Goal: Task Accomplishment & Management: Use online tool/utility

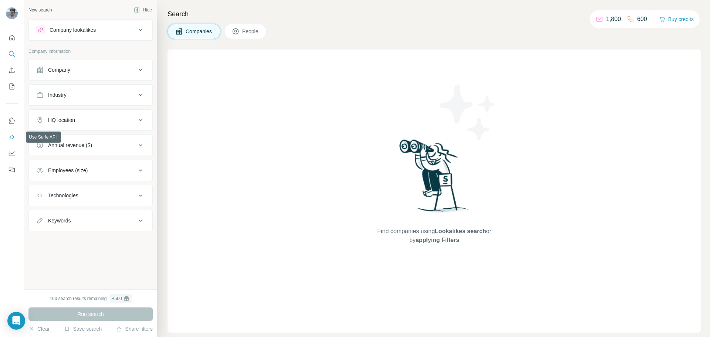
click at [13, 136] on icon "Use Surfe API" at bounding box center [11, 137] width 5 height 4
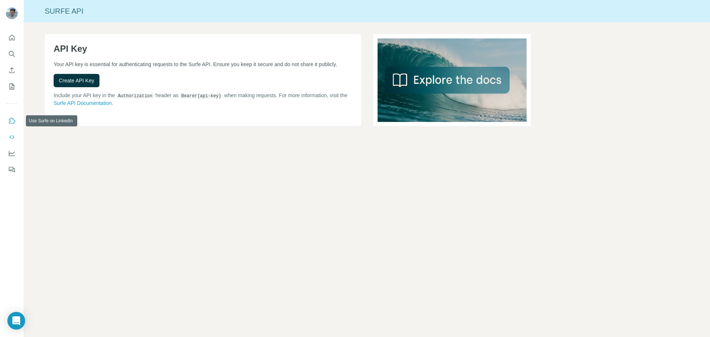
click at [14, 121] on icon "Use Surfe on LinkedIn" at bounding box center [11, 120] width 7 height 7
click at [10, 71] on icon "Enrich CSV" at bounding box center [11, 70] width 7 height 7
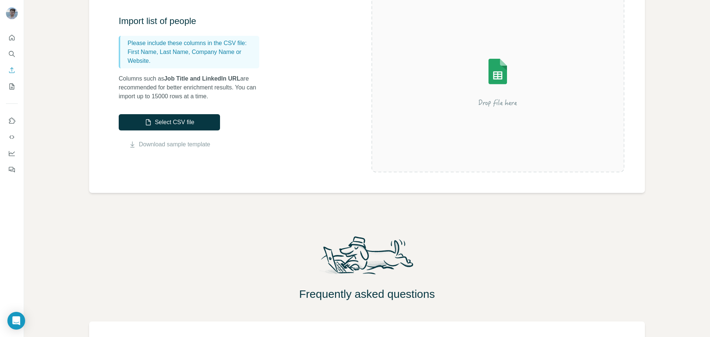
scroll to position [13, 0]
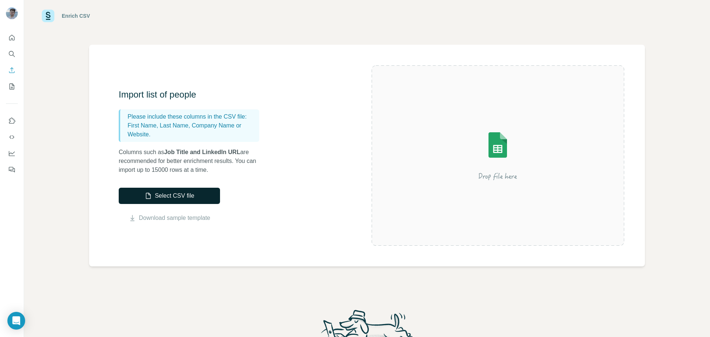
click at [159, 188] on button "Select CSV file" at bounding box center [169, 196] width 101 height 16
click at [174, 198] on button "Select CSV file" at bounding box center [169, 196] width 101 height 16
click at [167, 206] on div "Select CSV file Download sample template" at bounding box center [169, 205] width 101 height 35
click at [169, 199] on button "Select CSV file" at bounding box center [169, 196] width 101 height 16
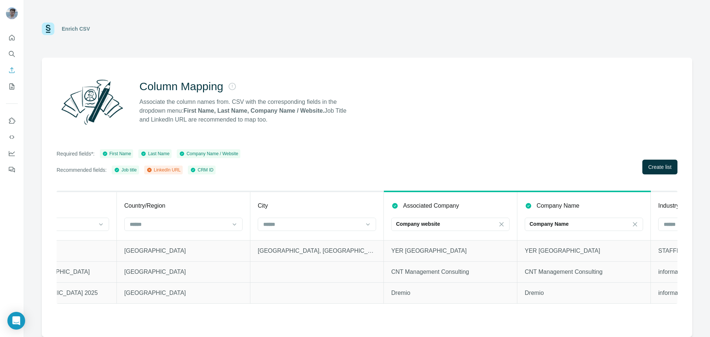
scroll to position [0, 747]
click at [343, 224] on input at bounding box center [307, 224] width 100 height 8
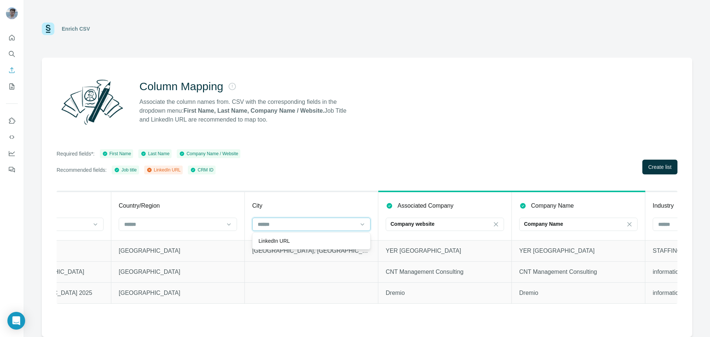
click at [343, 224] on input at bounding box center [307, 224] width 100 height 8
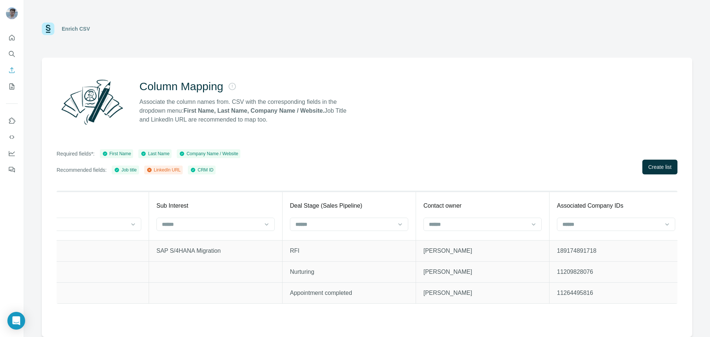
scroll to position [0, 1649]
click at [465, 222] on input at bounding box center [473, 224] width 100 height 8
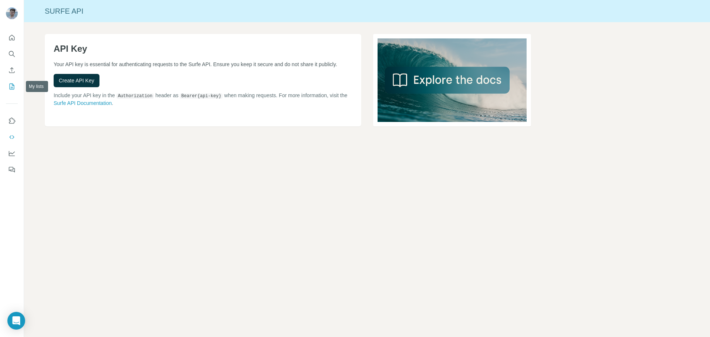
click at [11, 87] on icon "My lists" at bounding box center [11, 86] width 7 height 7
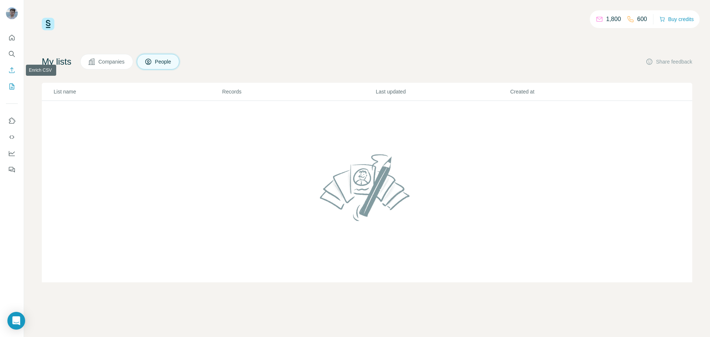
click at [13, 74] on button "Enrich CSV" at bounding box center [12, 70] width 12 height 13
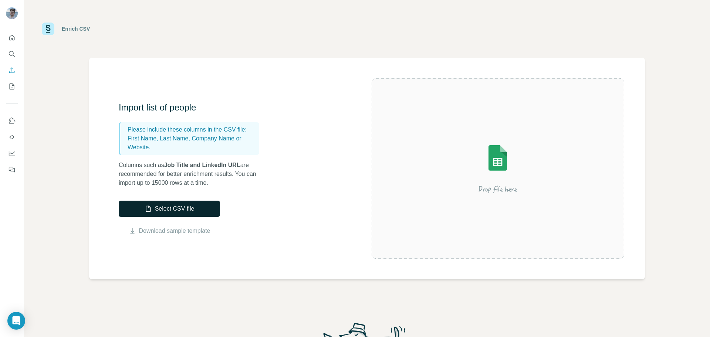
click at [173, 208] on button "Select CSV file" at bounding box center [169, 209] width 101 height 16
click at [165, 214] on button "Select CSV file" at bounding box center [169, 209] width 101 height 16
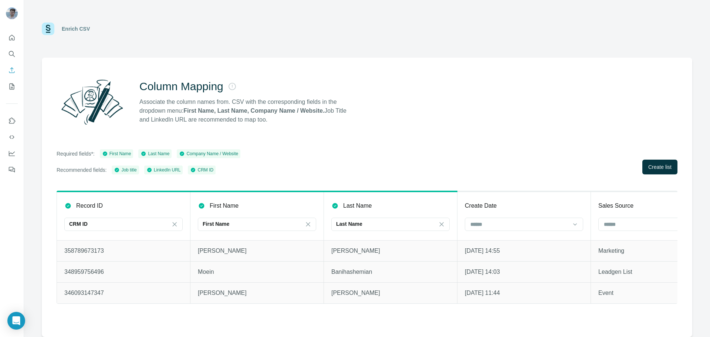
click at [675, 156] on div "Required fields*: First Name Last Name Company Name / Website Recommended field…" at bounding box center [367, 161] width 621 height 25
click at [666, 168] on span "Create list" at bounding box center [659, 166] width 23 height 7
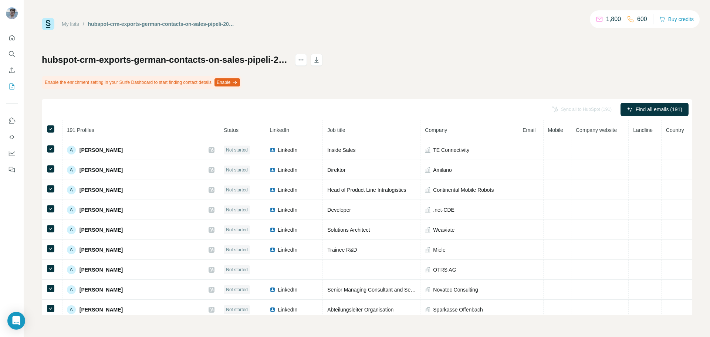
click at [240, 82] on button "Enable" at bounding box center [227, 82] width 26 height 8
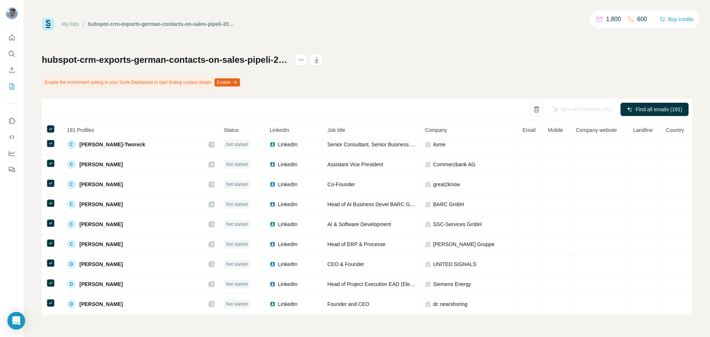
scroll to position [623, 0]
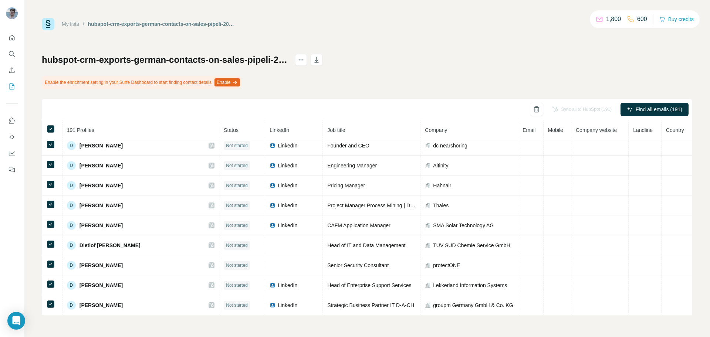
click at [673, 127] on span "Country" at bounding box center [675, 130] width 18 height 6
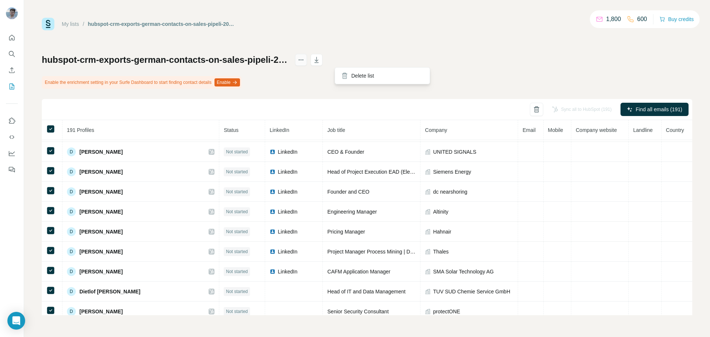
click at [305, 61] on icon "actions" at bounding box center [300, 59] width 7 height 7
click at [237, 81] on button "Enable" at bounding box center [227, 82] width 26 height 8
click at [575, 107] on div "Sync all to HubSpot (191)" at bounding box center [582, 109] width 70 height 13
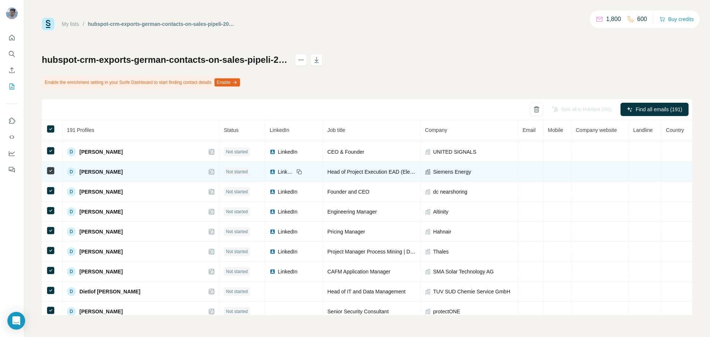
click at [665, 170] on td at bounding box center [677, 172] width 31 height 20
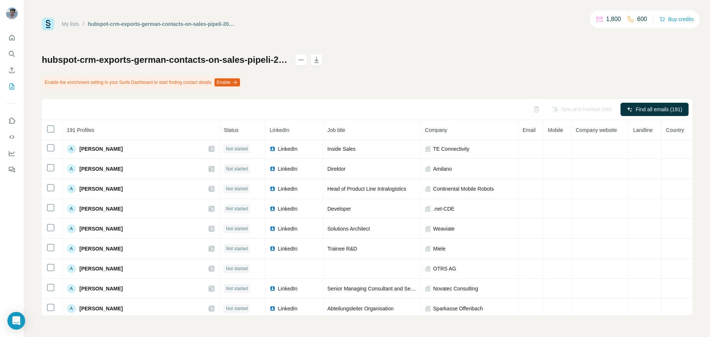
scroll to position [0, 0]
drag, startPoint x: 181, startPoint y: 82, endPoint x: 226, endPoint y: 82, distance: 44.7
copy div "Enable the enrichment setting in your Surfe Dashboard to start finding contact …"
drag, startPoint x: 226, startPoint y: 82, endPoint x: 44, endPoint y: 82, distance: 181.6
click at [44, 82] on div "Enable the enrichment setting in your Surfe Dashboard to start finding contact …" at bounding box center [142, 82] width 200 height 13
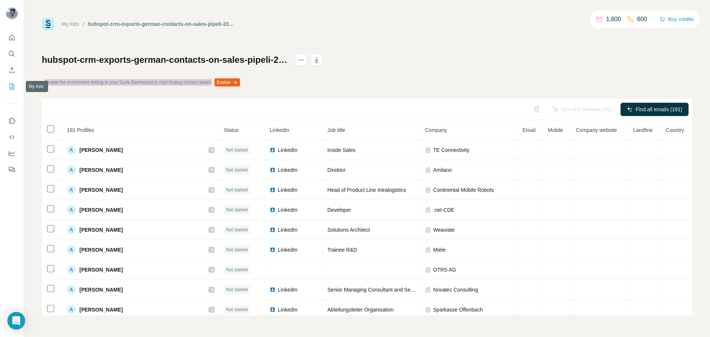
click at [12, 88] on icon "My lists" at bounding box center [11, 86] width 7 height 7
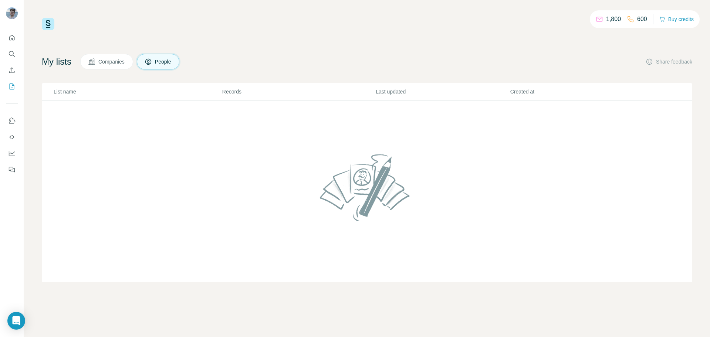
click at [136, 55] on div "Companies People" at bounding box center [129, 62] width 99 height 16
click at [112, 64] on span "Companies" at bounding box center [111, 61] width 27 height 7
click at [163, 60] on span "People" at bounding box center [163, 61] width 17 height 7
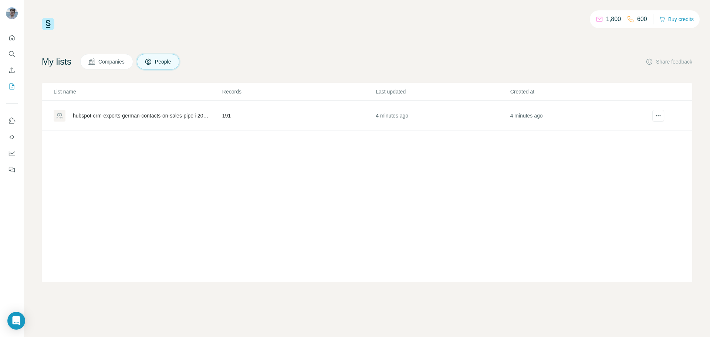
click at [153, 115] on div "hubspot-crm-exports-german-contacts-on-sales-pipeli-2025-09-05-1" at bounding box center [141, 115] width 137 height 7
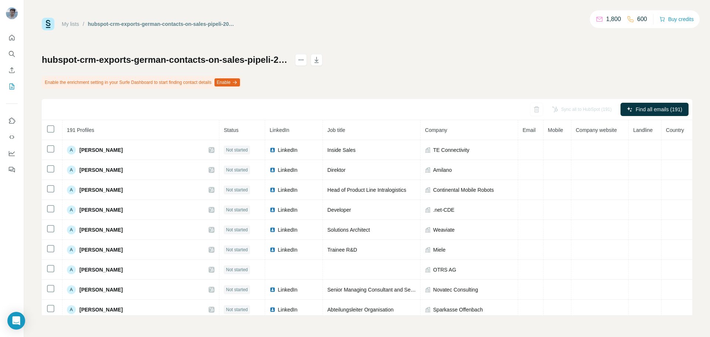
click at [657, 118] on div "Sync all to HubSpot (191) Find all emails (191)" at bounding box center [367, 109] width 650 height 21
click at [669, 133] on span "Country" at bounding box center [675, 130] width 18 height 6
click at [240, 79] on button "Enable" at bounding box center [227, 82] width 26 height 8
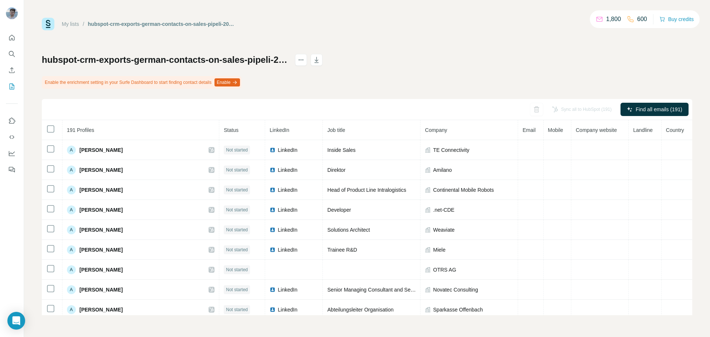
click at [436, 71] on div "hubspot-crm-exports-german-contacts-on-sales-pipeli-2025-09-05-1 Enable the enr…" at bounding box center [367, 184] width 650 height 261
click at [45, 130] on th at bounding box center [52, 130] width 21 height 20
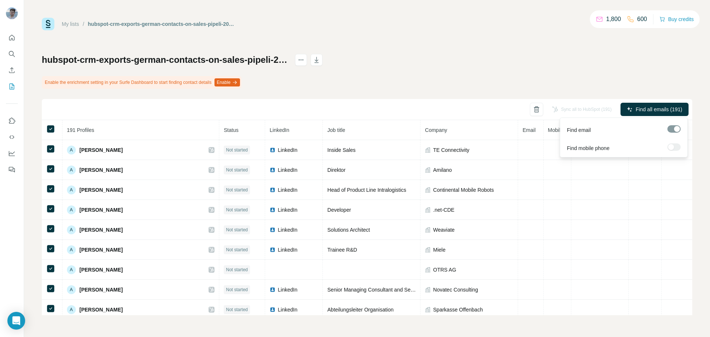
click at [674, 128] on div at bounding box center [673, 128] width 13 height 7
click at [667, 129] on div at bounding box center [673, 128] width 13 height 7
click at [677, 150] on div at bounding box center [673, 146] width 13 height 7
click at [675, 147] on div at bounding box center [673, 146] width 13 height 7
click at [556, 81] on div "hubspot-crm-exports-german-contacts-on-sales-pipeli-2025-09-05-1 Enable the enr…" at bounding box center [367, 184] width 650 height 261
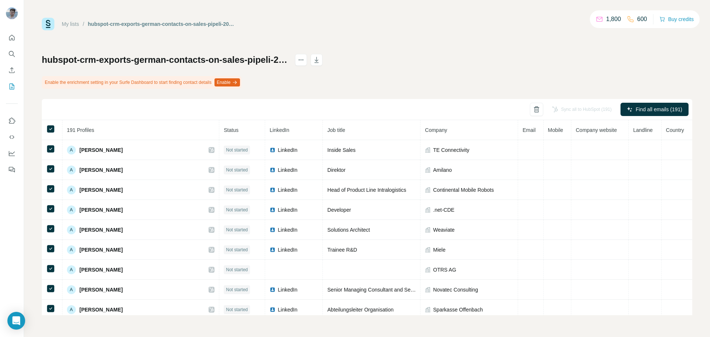
click at [577, 109] on div "Sync all to HubSpot (191)" at bounding box center [582, 109] width 70 height 13
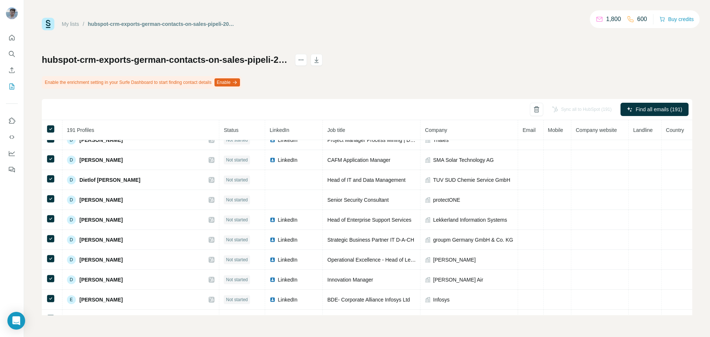
scroll to position [832, 0]
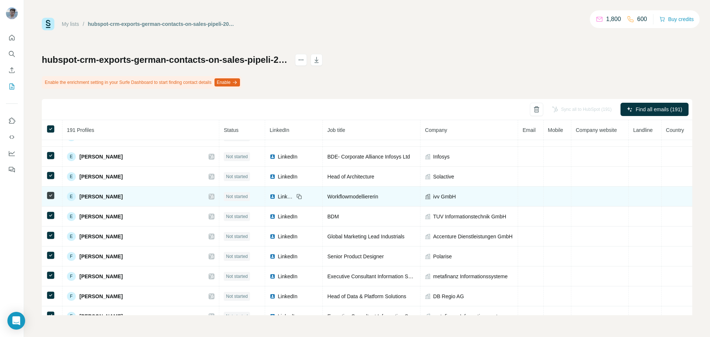
click at [226, 199] on span "Not started" at bounding box center [237, 196] width 22 height 7
click at [226, 196] on span "Not started" at bounding box center [237, 196] width 22 height 7
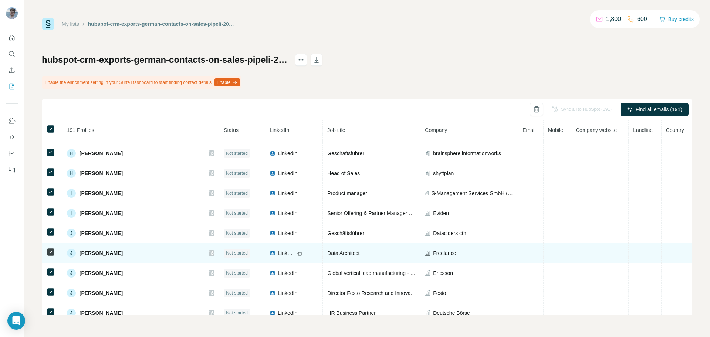
scroll to position [1223, 0]
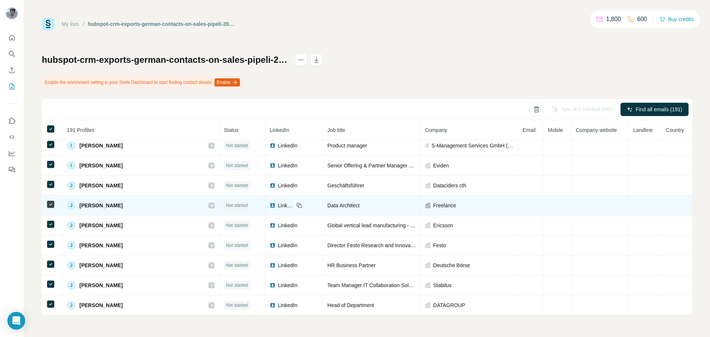
click at [209, 204] on icon at bounding box center [211, 206] width 4 height 6
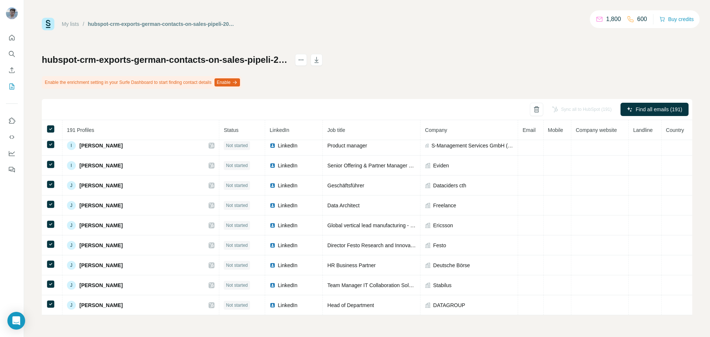
click at [599, 20] on div "1,800" at bounding box center [608, 19] width 25 height 9
click at [614, 18] on p "1,800" at bounding box center [613, 19] width 15 height 9
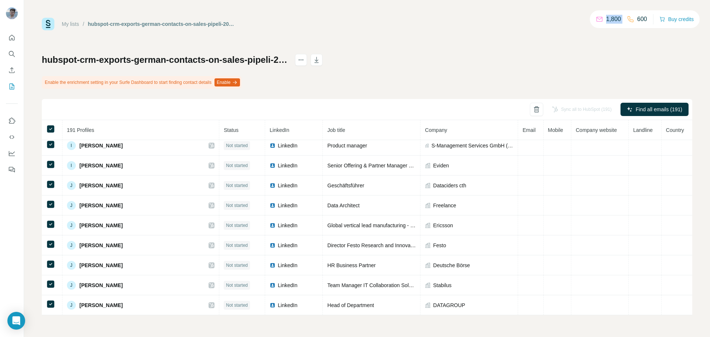
click at [614, 18] on p "1,800" at bounding box center [613, 19] width 15 height 9
